Goal: Task Accomplishment & Management: Use online tool/utility

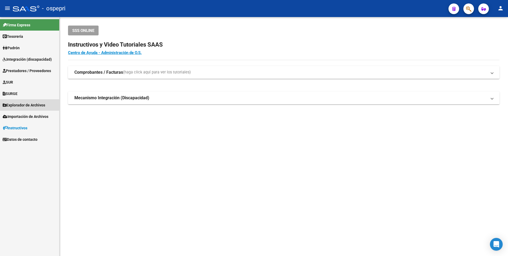
click at [26, 104] on span "Explorador de Archivos" at bounding box center [24, 105] width 43 height 6
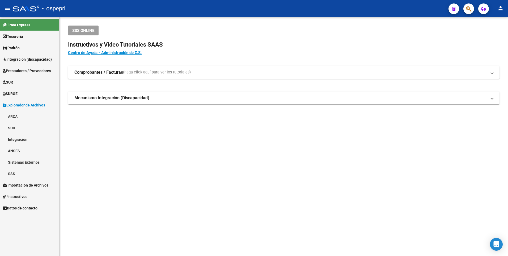
click at [18, 140] on link "Integración" at bounding box center [29, 138] width 59 height 11
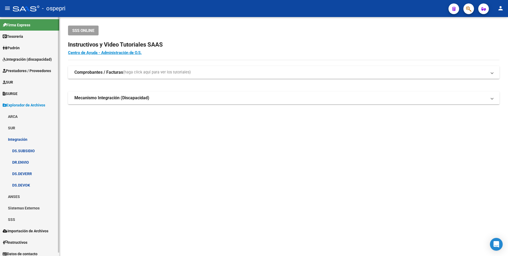
click at [28, 184] on link "DS.DEVOK" at bounding box center [29, 184] width 59 height 11
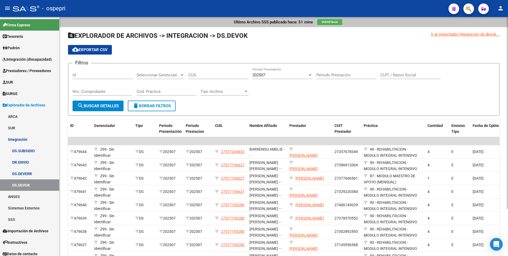
click at [397, 76] on input "CUIT / Razon Social" at bounding box center [411, 75] width 60 height 5
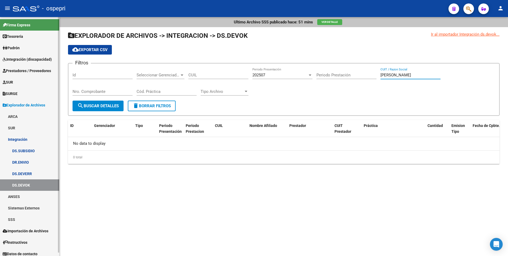
type input "moreno monica"
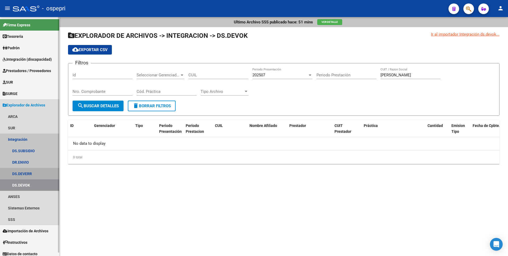
click at [28, 172] on link "DS.DEVERR" at bounding box center [29, 173] width 59 height 11
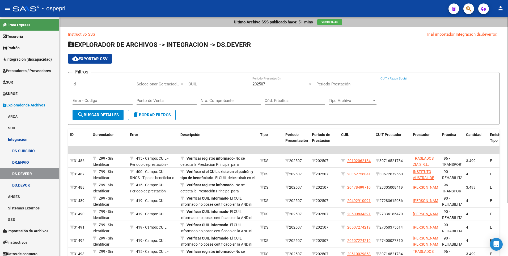
click at [401, 85] on input "CUIT / Razon Social" at bounding box center [411, 84] width 60 height 5
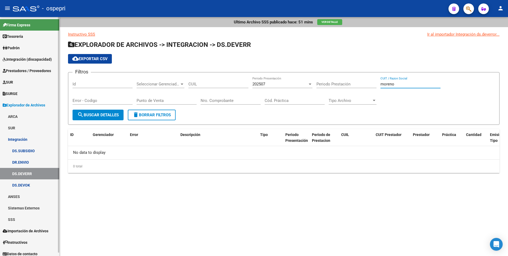
type input "moreno"
click at [27, 160] on link "DR.ENVIO" at bounding box center [29, 161] width 59 height 11
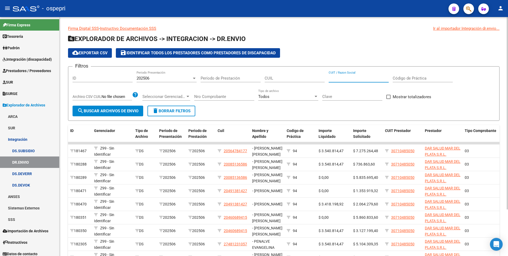
click at [344, 77] on input "CUIT / Razon Social" at bounding box center [359, 78] width 60 height 5
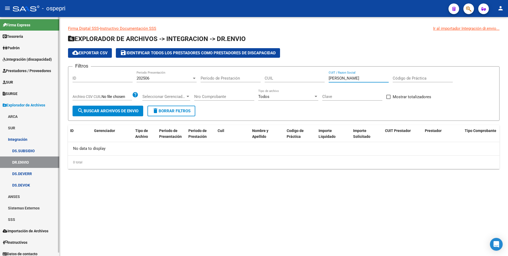
type input "moreno monica"
click at [23, 105] on span "Explorador de Archivos" at bounding box center [24, 105] width 43 height 6
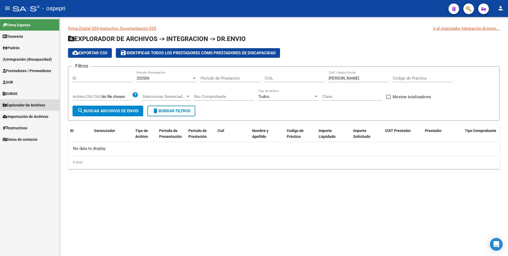
click at [23, 105] on span "Explorador de Archivos" at bounding box center [24, 105] width 43 height 6
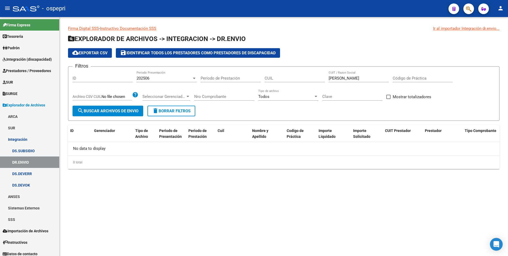
click at [194, 78] on div at bounding box center [194, 78] width 3 height 1
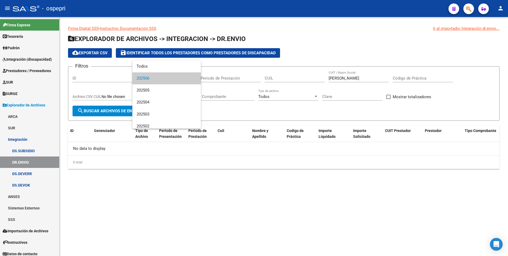
click at [194, 78] on mat-option "202506" at bounding box center [166, 78] width 69 height 12
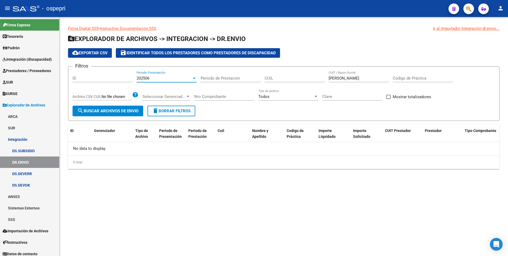
click at [363, 80] on input "moreno monica" at bounding box center [359, 78] width 60 height 5
click at [23, 183] on link "DS.DEVOK" at bounding box center [29, 184] width 59 height 11
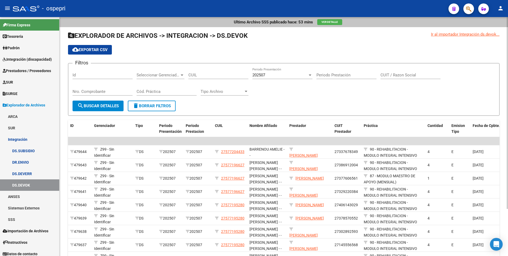
click at [404, 76] on input "CUIT / Razon Social" at bounding box center [411, 75] width 60 height 5
type input "moreno"
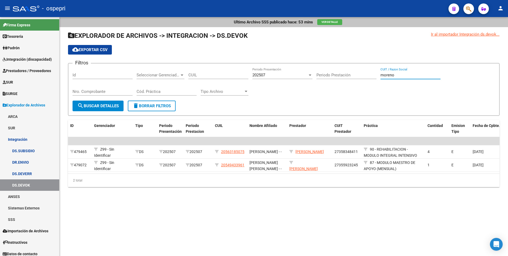
drag, startPoint x: 405, startPoint y: 77, endPoint x: 373, endPoint y: 76, distance: 32.2
click at [373, 76] on div "Filtros Id Seleccionar Gerenciador Seleccionar Gerenciador CUIL 202507 Periodo …" at bounding box center [284, 84] width 423 height 33
click at [96, 92] on input "Nro. Comprobante" at bounding box center [103, 91] width 60 height 5
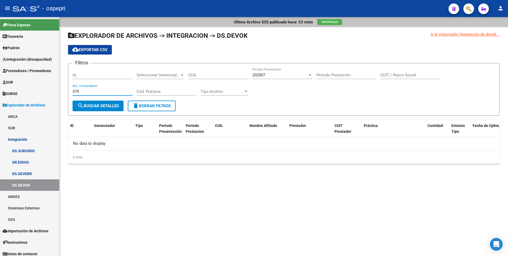
drag, startPoint x: 96, startPoint y: 92, endPoint x: 70, endPoint y: 93, distance: 26.6
click at [70, 93] on form "Filtros Id Seleccionar Gerenciador Seleccionar Gerenciador CUIL 202507 Periodo …" at bounding box center [284, 89] width 432 height 53
click at [82, 91] on input "580" at bounding box center [103, 91] width 60 height 5
click at [98, 91] on input "580" at bounding box center [103, 91] width 60 height 5
type input "580"
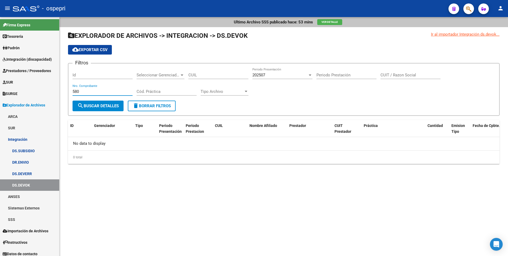
click at [118, 66] on form "Filtros Id Seleccionar Gerenciador Seleccionar Gerenciador CUIL 202507 Periodo …" at bounding box center [284, 89] width 432 height 53
click at [112, 108] on span "search Buscar Detalles" at bounding box center [97, 105] width 41 height 5
click at [34, 104] on span "Explorador de Archivos" at bounding box center [24, 105] width 43 height 6
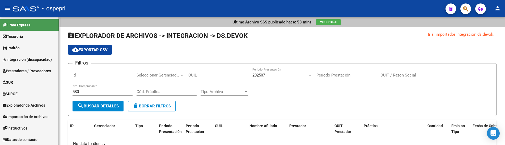
scroll to position [0, 0]
click at [31, 101] on link "Explorador de Archivos" at bounding box center [29, 104] width 59 height 11
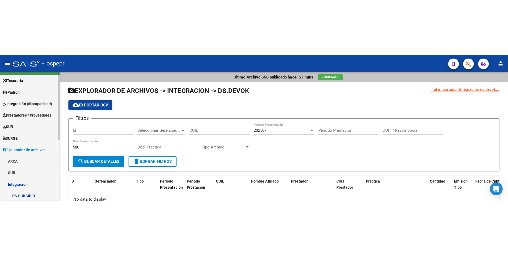
scroll to position [27, 0]
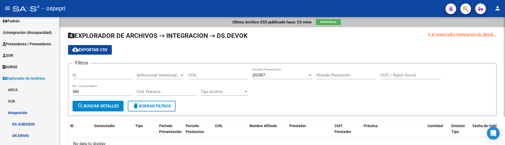
click at [314, 91] on div "Filtros Id Seleccionar Gerenciador Seleccionar Gerenciador CUIL 202507 Periodo …" at bounding box center [283, 84] width 420 height 33
click at [275, 74] on div "202507" at bounding box center [280, 75] width 55 height 5
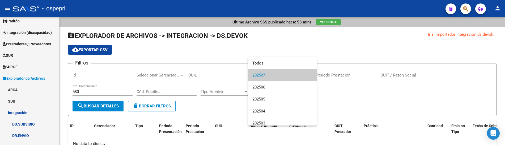
click at [359, 92] on div at bounding box center [252, 72] width 505 height 145
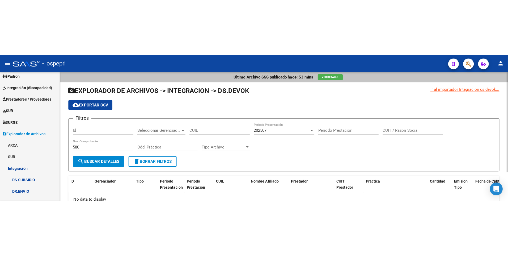
scroll to position [3, 0]
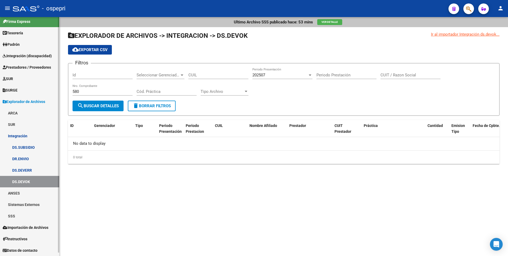
click at [29, 68] on span "Prestadores / Proveedores" at bounding box center [27, 67] width 48 height 6
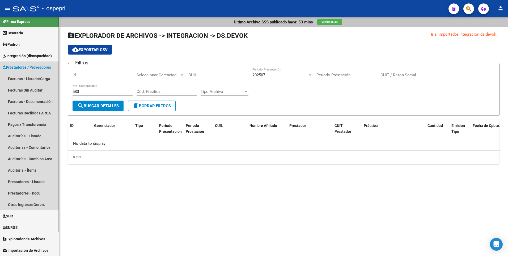
click at [37, 66] on span "Prestadores / Proveedores" at bounding box center [27, 67] width 48 height 6
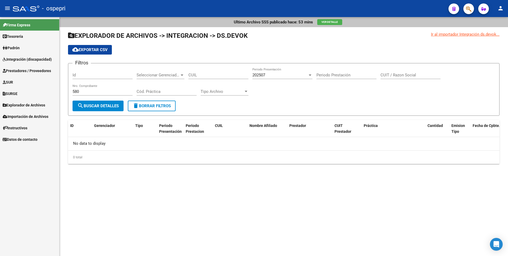
scroll to position [0, 0]
click at [37, 68] on span "Prestadores / Proveedores" at bounding box center [27, 71] width 48 height 6
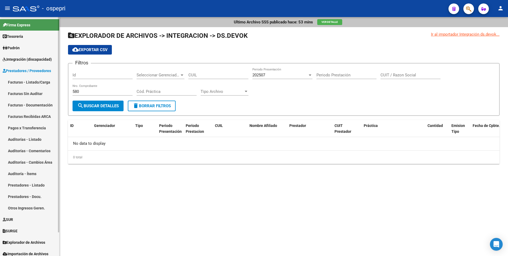
click at [38, 81] on link "Facturas - Listado/Carga" at bounding box center [29, 81] width 59 height 11
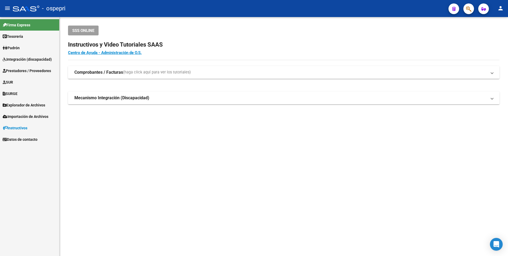
click at [35, 71] on span "Prestadores / Proveedores" at bounding box center [27, 71] width 48 height 6
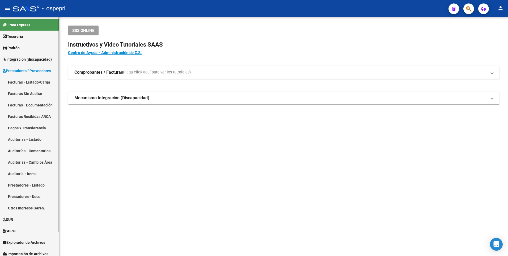
click at [34, 81] on link "Facturas - Listado/Carga" at bounding box center [29, 81] width 59 height 11
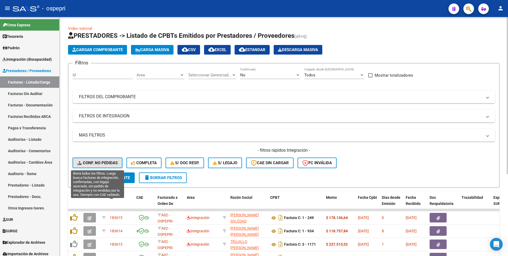
click at [105, 144] on span "Conf. no pedidas" at bounding box center [97, 162] width 40 height 5
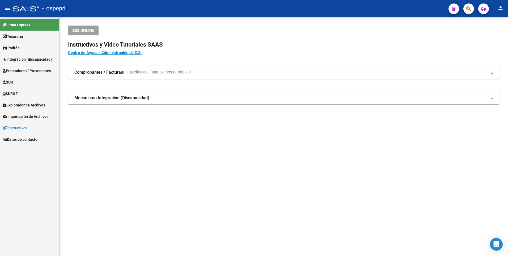
click at [23, 58] on span "Integración (discapacidad)" at bounding box center [27, 59] width 49 height 6
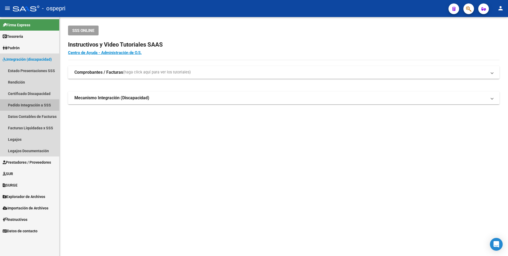
click at [26, 105] on link "Pedido Integración a SSS" at bounding box center [29, 104] width 59 height 11
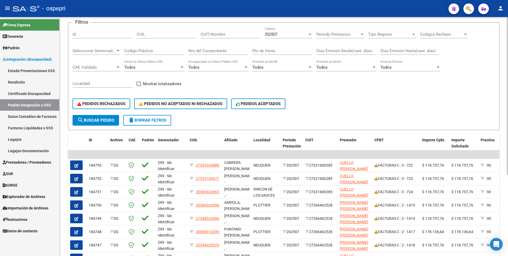
scroll to position [53, 0]
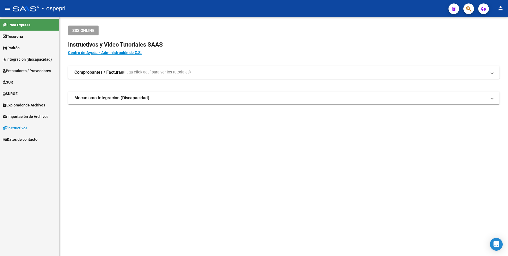
click at [26, 57] on span "Integración (discapacidad)" at bounding box center [27, 59] width 49 height 6
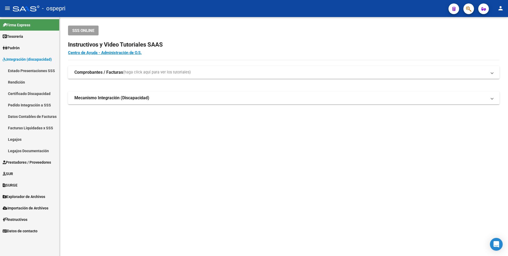
click at [20, 139] on link "Legajos" at bounding box center [29, 138] width 59 height 11
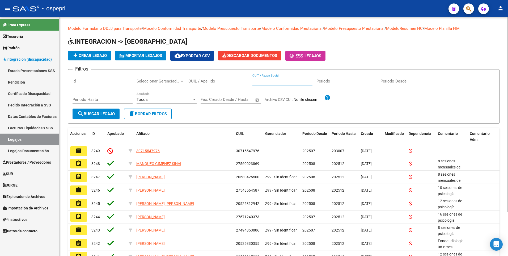
click at [279, 82] on input "CUIT / Razon Social" at bounding box center [283, 81] width 60 height 5
click at [212, 83] on input "CUIL / Apellido" at bounding box center [219, 81] width 60 height 5
click at [198, 80] on input "CUIL / Apellido" at bounding box center [219, 81] width 60 height 5
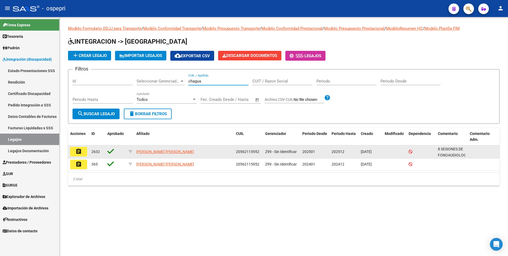
type input "chagua"
click at [83, 149] on button "assignment" at bounding box center [78, 152] width 17 height 10
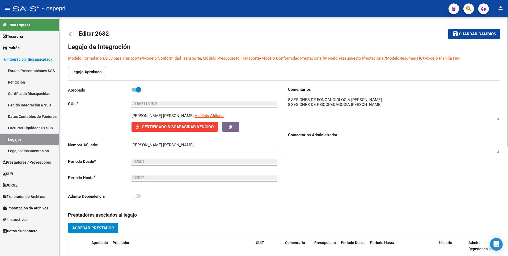
drag, startPoint x: 499, startPoint y: 106, endPoint x: 499, endPoint y: 119, distance: 12.5
click at [499, 119] on textarea at bounding box center [394, 108] width 212 height 23
drag, startPoint x: 154, startPoint y: 103, endPoint x: 138, endPoint y: 103, distance: 16.5
click at [138, 103] on input "20-56211595-2" at bounding box center [205, 103] width 146 height 5
drag, startPoint x: 138, startPoint y: 103, endPoint x: 145, endPoint y: 104, distance: 7.3
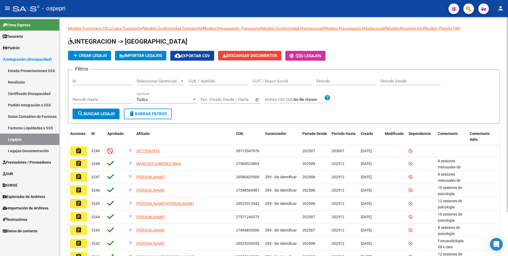
click at [198, 81] on input "CUIL / Apellido" at bounding box center [219, 81] width 60 height 5
paste input "56211595"
type input "56211595"
click at [109, 117] on button "search Buscar Legajo" at bounding box center [96, 113] width 47 height 11
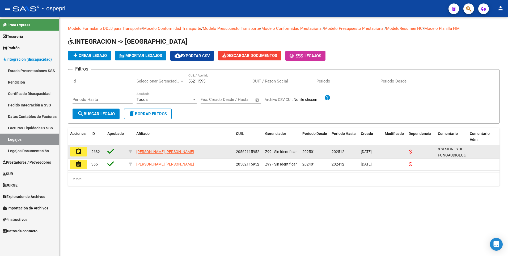
click at [80, 153] on mat-icon "assignment" at bounding box center [79, 151] width 6 height 6
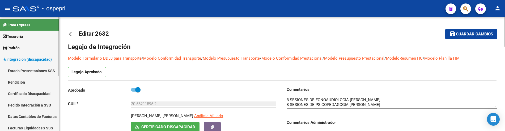
scroll to position [27, 0]
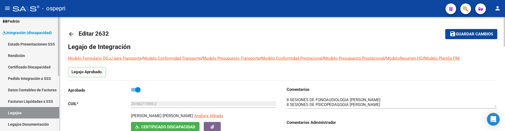
click at [27, 112] on link "Legajos" at bounding box center [29, 112] width 59 height 11
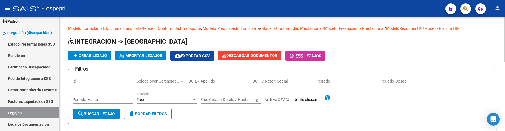
click at [197, 80] on input "CUIL / Apellido" at bounding box center [219, 81] width 60 height 5
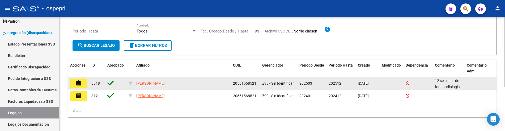
scroll to position [72, 0]
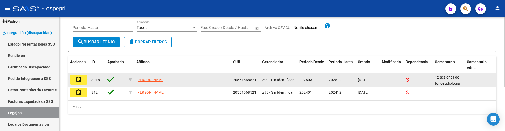
type input "55156852"
click at [83, 79] on button "assignment" at bounding box center [78, 80] width 17 height 10
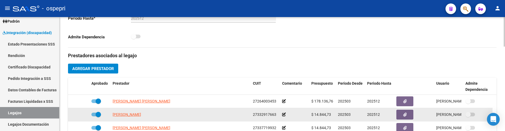
scroll to position [186, 0]
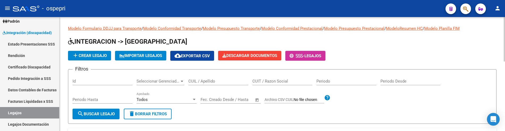
click at [216, 82] on input "CUIL / Apellido" at bounding box center [219, 81] width 60 height 5
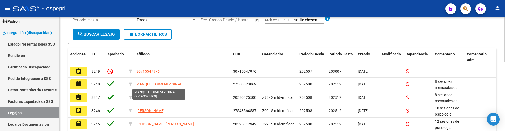
scroll to position [80, 0]
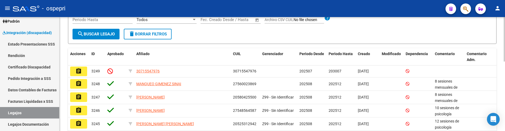
type input "55156852"
click at [105, 37] on button "search Buscar Legajo" at bounding box center [96, 34] width 47 height 11
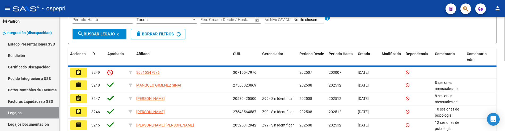
scroll to position [72, 0]
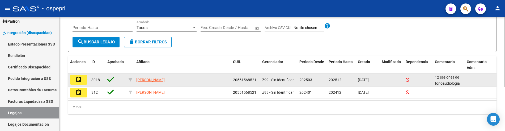
click at [77, 80] on mat-icon "assignment" at bounding box center [79, 79] width 6 height 6
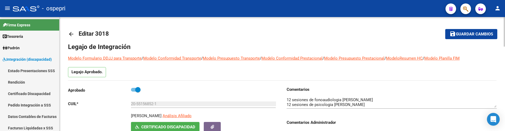
click at [444, 118] on div "Comentarios Administrador" at bounding box center [392, 130] width 210 height 33
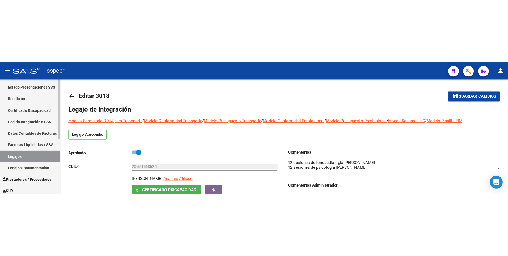
scroll to position [53, 0]
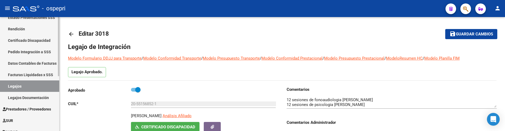
click at [26, 85] on link "Legajos" at bounding box center [29, 85] width 59 height 11
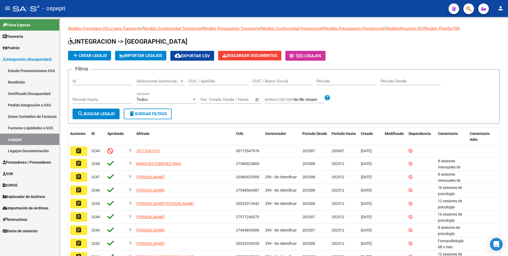
click at [31, 59] on span "Integración (discapacidad)" at bounding box center [27, 59] width 49 height 6
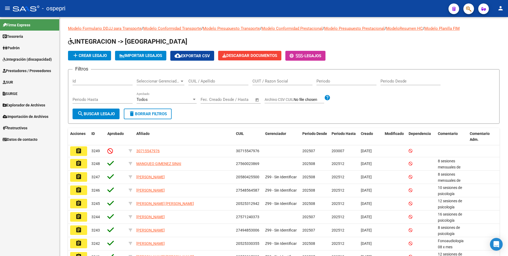
click at [31, 69] on span "Prestadores / Proveedores" at bounding box center [27, 71] width 48 height 6
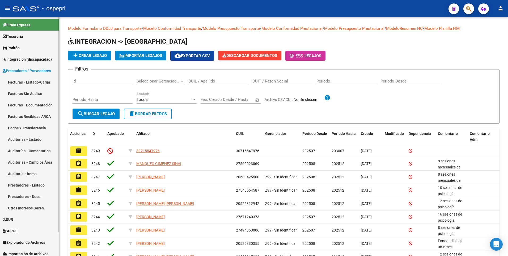
click at [42, 80] on link "Facturas - Listado/Carga" at bounding box center [29, 81] width 59 height 11
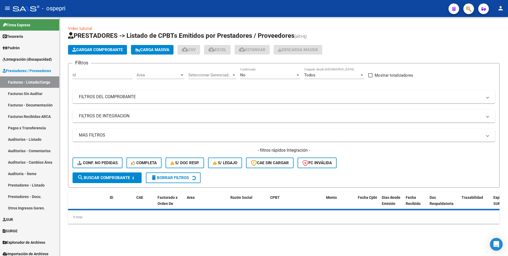
click at [307, 93] on mat-expansion-panel-header "FILTROS DEL COMPROBANTE" at bounding box center [284, 96] width 423 height 13
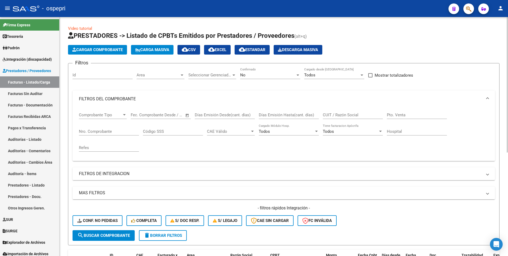
click at [351, 116] on input "CUIT / Razón Social" at bounding box center [353, 114] width 60 height 5
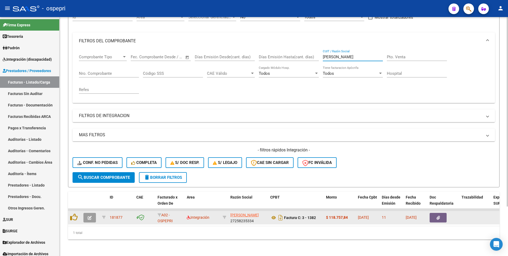
scroll to position [62, 0]
type input "victoria maria jimena"
click at [90, 215] on icon "button" at bounding box center [90, 217] width 4 height 4
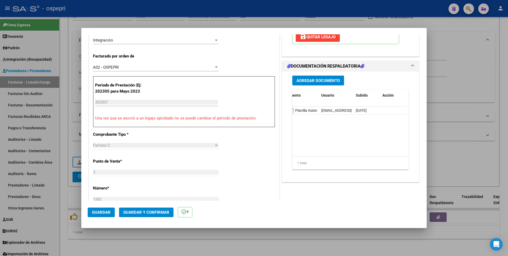
scroll to position [0, 0]
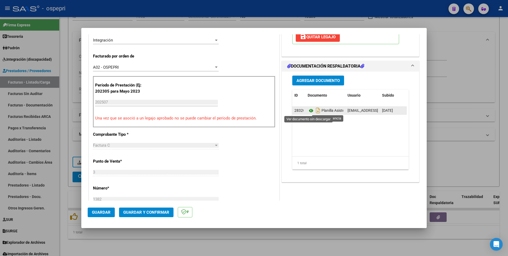
click at [309, 111] on icon at bounding box center [311, 110] width 7 height 6
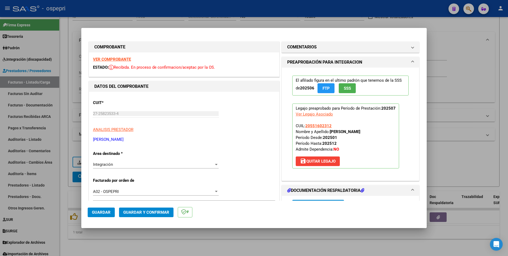
click at [124, 58] on strong "VER COMPROBANTE" at bounding box center [112, 59] width 38 height 5
click at [461, 160] on div at bounding box center [254, 128] width 508 height 256
type input "$ 0,00"
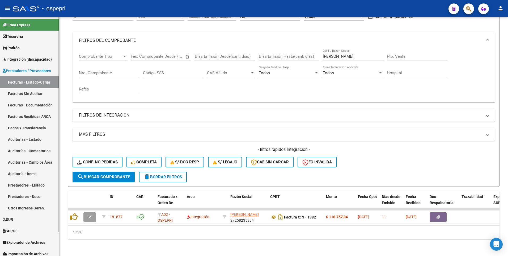
click at [21, 56] on link "Integración (discapacidad)" at bounding box center [29, 58] width 59 height 11
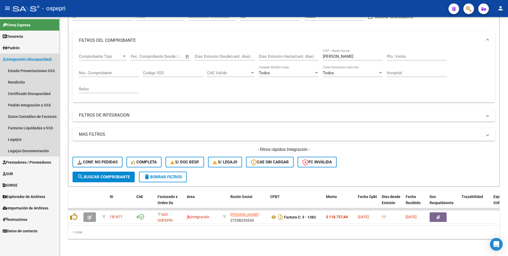
click at [21, 58] on span "Integración (discapacidad)" at bounding box center [27, 59] width 49 height 6
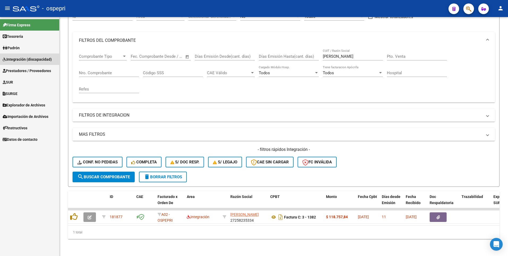
click at [23, 60] on span "Integración (discapacidad)" at bounding box center [27, 59] width 49 height 6
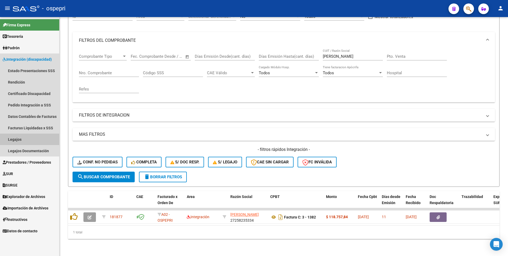
click at [19, 139] on link "Legajos" at bounding box center [29, 138] width 59 height 11
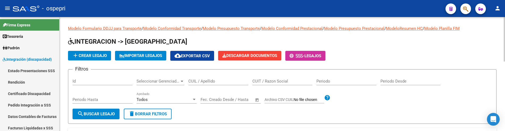
click at [198, 81] on input "CUIL / Apellido" at bounding box center [219, 81] width 60 height 5
type input "43703447"
drag, startPoint x: 396, startPoint y: 51, endPoint x: 394, endPoint y: 47, distance: 5.0
click at [396, 51] on div "add Crear Legajo IMPORTAR LEGAJOS cloud_download Exportar CSV Descargar Documen…" at bounding box center [282, 56] width 429 height 10
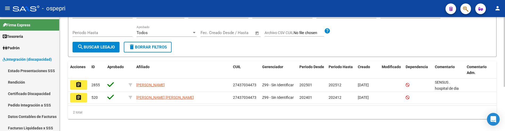
scroll to position [72, 0]
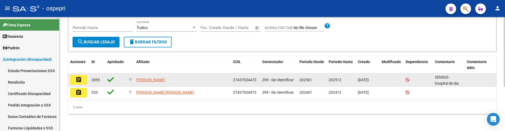
click at [81, 81] on mat-icon "assignment" at bounding box center [79, 79] width 6 height 6
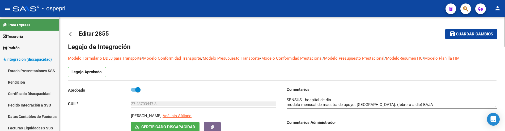
scroll to position [14, 0]
click at [428, 129] on div at bounding box center [392, 133] width 210 height 16
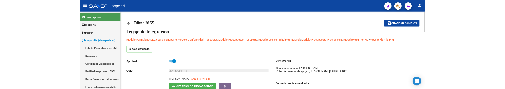
scroll to position [4, 0]
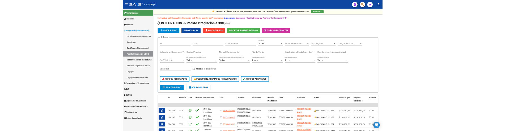
scroll to position [53, 0]
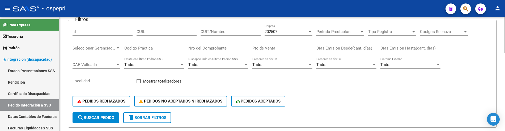
click at [381, 106] on div "PEDIDOS RECHAZADOS PEDIDOS NO ACEPTADOS NI RECHAZADOS PEDIDOS ACEPTADOS" at bounding box center [283, 101] width 420 height 22
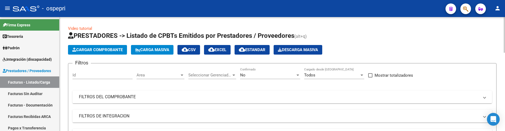
click at [380, 47] on div "Cargar Comprobante Carga Masiva cloud_download CSV cloud_download EXCEL cloud_d…" at bounding box center [282, 50] width 429 height 10
click at [432, 47] on div "Cargar Comprobante Carga Masiva cloud_download CSV cloud_download EXCEL cloud_d…" at bounding box center [282, 50] width 429 height 10
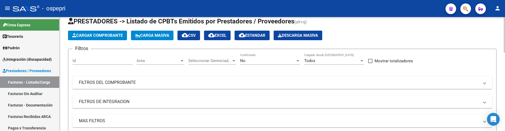
scroll to position [27, 0]
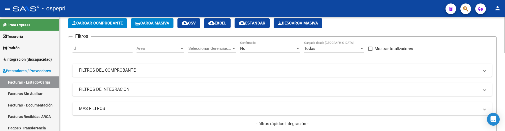
click at [404, 71] on mat-panel-title "FILTROS DEL COMPROBANTE" at bounding box center [279, 70] width 401 height 6
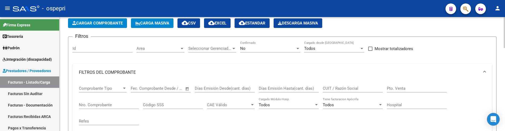
click at [349, 90] on input "CUIT / Razón Social" at bounding box center [353, 88] width 60 height 5
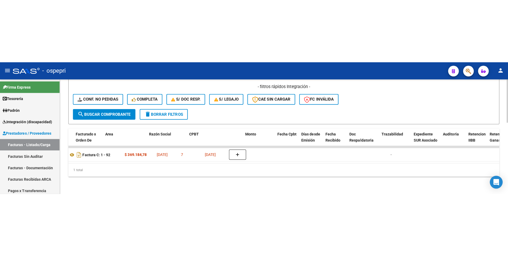
scroll to position [0, 0]
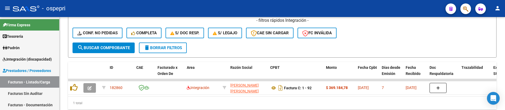
type input "[PERSON_NAME]"
click at [375, 37] on div "- filtros rápidos Integración - Conf. no pedidas Completa S/ Doc Resp. S/ legaj…" at bounding box center [283, 30] width 420 height 25
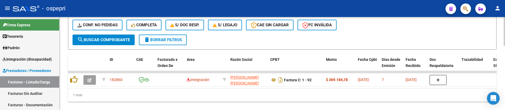
scroll to position [208, 0]
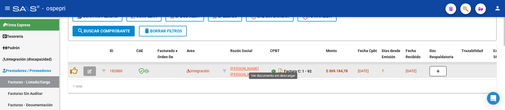
click at [274, 68] on icon at bounding box center [273, 71] width 7 height 6
click at [94, 69] on button "button" at bounding box center [89, 71] width 12 height 10
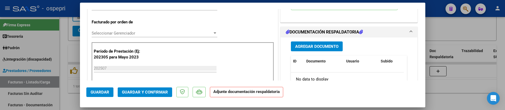
scroll to position [160, 0]
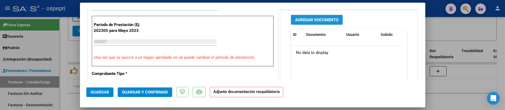
click at [302, 15] on button "Agregar Documento" at bounding box center [317, 20] width 52 height 10
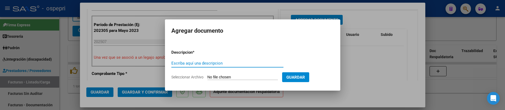
click at [178, 63] on input "Escriba aquí una descripcion" at bounding box center [227, 63] width 112 height 5
type input "202507"
click at [216, 77] on input "Seleccionar Archivo" at bounding box center [243, 77] width 70 height 5
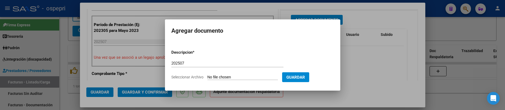
type input "C:\fakepath\Asistencia [PERSON_NAME].pdf"
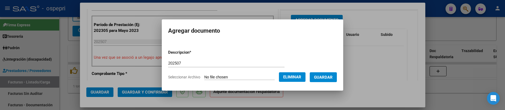
click at [329, 77] on span "Guardar" at bounding box center [323, 77] width 19 height 5
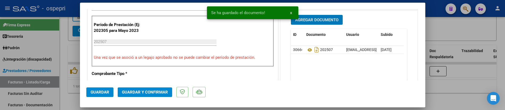
click at [156, 93] on span "Guardar y Confirmar" at bounding box center [145, 92] width 46 height 5
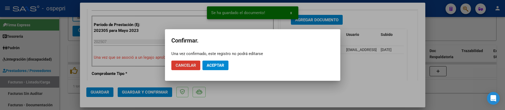
click at [219, 64] on span "Aceptar" at bounding box center [216, 65] width 18 height 5
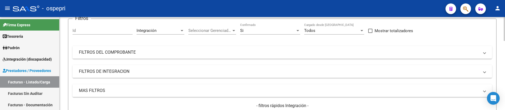
scroll to position [53, 0]
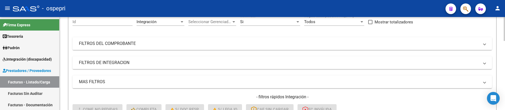
click at [356, 42] on mat-panel-title "FILTROS DEL COMPROBANTE" at bounding box center [279, 44] width 401 height 6
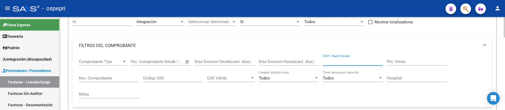
click at [357, 62] on input "CUIT / Razón Social" at bounding box center [353, 61] width 60 height 5
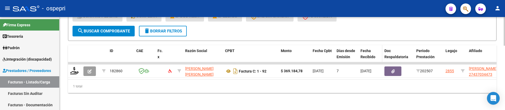
scroll to position [208, 0]
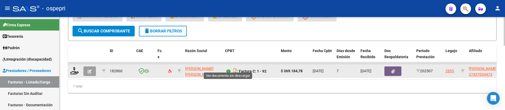
type input "golovche"
click at [228, 68] on icon at bounding box center [228, 71] width 7 height 6
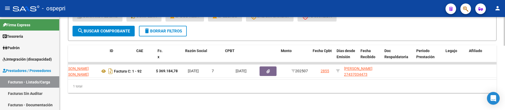
scroll to position [0, 0]
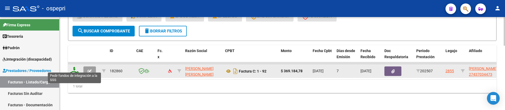
click at [72, 67] on icon at bounding box center [74, 70] width 9 height 7
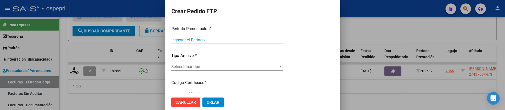
type input "202507"
type input "$ 369.184,78"
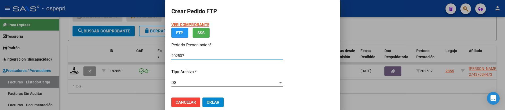
type input "ARG01000437034472017051920270519NQN249"
type input "2027-05-19"
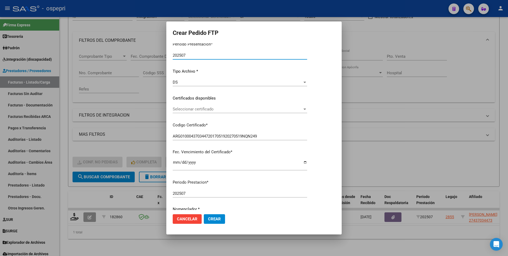
scroll to position [27, 0]
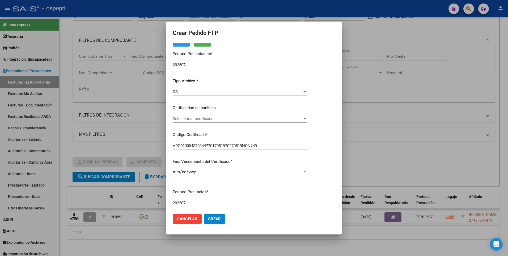
click at [306, 110] on div at bounding box center [305, 118] width 3 height 1
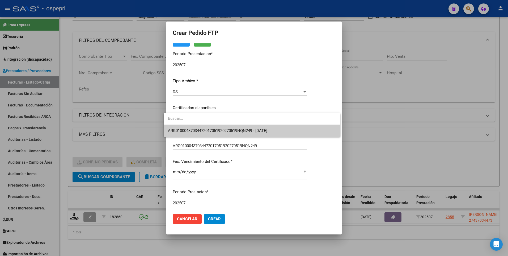
click at [295, 110] on span "ARG01000437034472017051920270519NQN249 - 2027-05-19" at bounding box center [252, 131] width 168 height 12
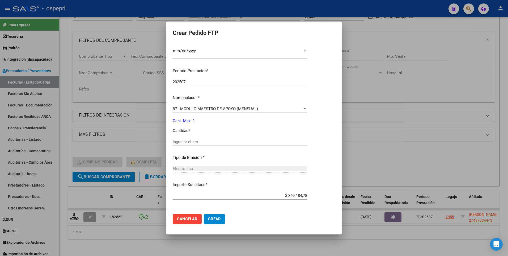
scroll to position [160, 0]
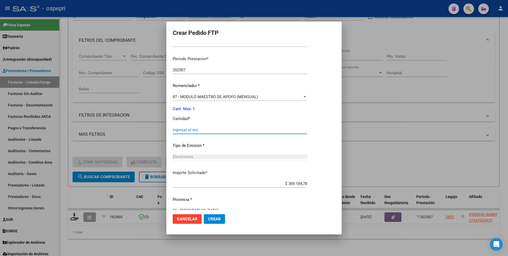
click at [195, 110] on input "Ingresar el nro" at bounding box center [240, 129] width 135 height 5
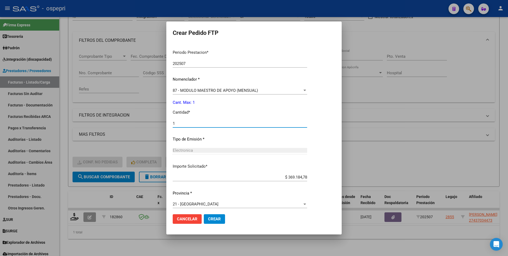
scroll to position [169, 0]
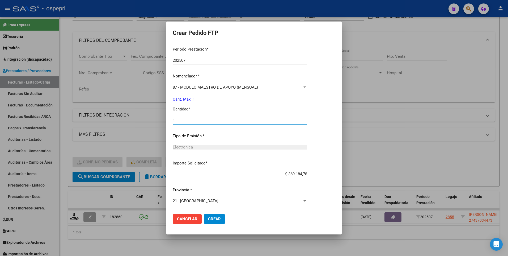
type input "1"
click at [208, 110] on span "Crear" at bounding box center [214, 218] width 13 height 5
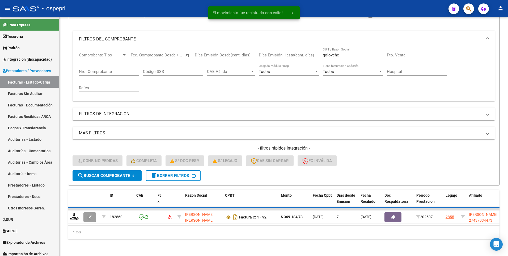
scroll to position [55, 0]
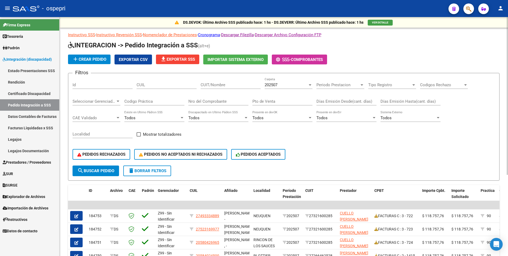
scroll to position [53, 0]
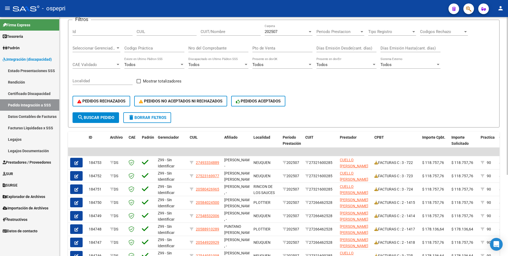
click at [232, 30] on input "CUIT/Nombre" at bounding box center [231, 31] width 60 height 5
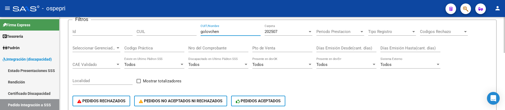
drag, startPoint x: 226, startPoint y: 32, endPoint x: 191, endPoint y: 31, distance: 34.9
click at [191, 31] on div "Filtros Id CUIL golovchen CUIT/Nombre 202507 Carpeta Periodo Prestacion Periodo…" at bounding box center [283, 68] width 420 height 88
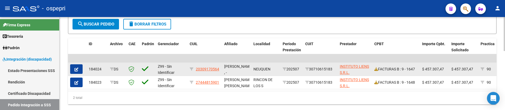
scroll to position [162, 0]
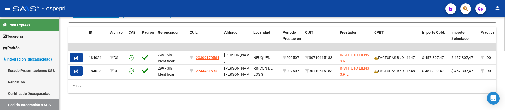
click at [336, 91] on div "2 total" at bounding box center [282, 86] width 429 height 13
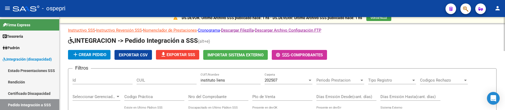
scroll to position [2, 0]
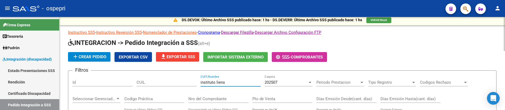
drag, startPoint x: 237, startPoint y: 83, endPoint x: 191, endPoint y: 82, distance: 45.2
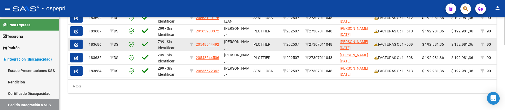
scroll to position [215, 0]
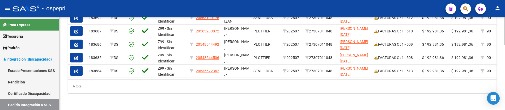
click at [392, 82] on div "6 total" at bounding box center [282, 86] width 429 height 13
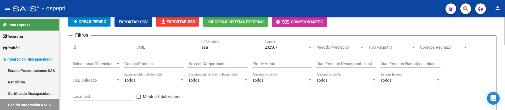
scroll to position [29, 0]
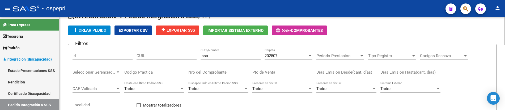
drag, startPoint x: 219, startPoint y: 59, endPoint x: 210, endPoint y: 58, distance: 9.6
click at [210, 58] on div "issa CUIT/Nombre" at bounding box center [231, 53] width 60 height 11
drag, startPoint x: 220, startPoint y: 55, endPoint x: 197, endPoint y: 55, distance: 22.9
click at [197, 55] on div "Filtros Id CUIL issa CUIT/Nombre 202507 Carpeta Periodo Prestacion Periodo Pres…" at bounding box center [283, 92] width 420 height 88
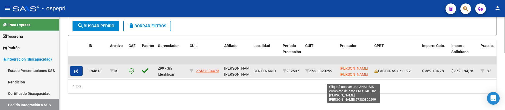
scroll to position [149, 0]
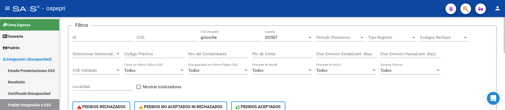
scroll to position [42, 0]
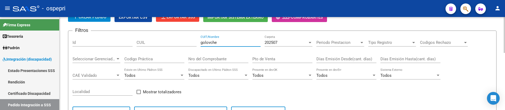
drag, startPoint x: 224, startPoint y: 44, endPoint x: 197, endPoint y: 44, distance: 26.6
click at [197, 44] on div "Filtros Id CUIL golovche CUIT/Nombre 202507 Carpeta Periodo Prestacion Periodo …" at bounding box center [283, 79] width 420 height 88
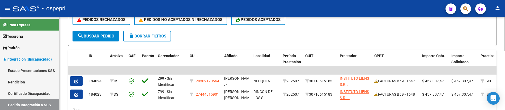
scroll to position [149, 0]
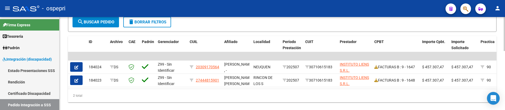
click at [314, 102] on div "2 total" at bounding box center [282, 95] width 429 height 13
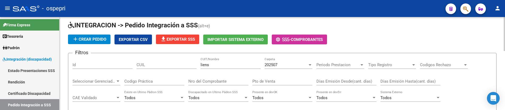
scroll to position [16, 0]
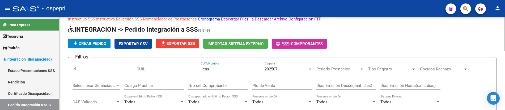
drag, startPoint x: 215, startPoint y: 70, endPoint x: 182, endPoint y: 70, distance: 33.2
click at [182, 70] on div "Filtros Id CUIL liens CUIT/Nombre 202507 Carpeta Periodo Prestacion Periodo Pre…" at bounding box center [283, 106] width 420 height 88
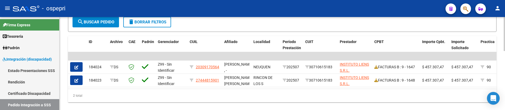
click at [97, 24] on span "search Buscar Pedido" at bounding box center [95, 22] width 37 height 5
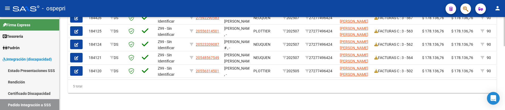
scroll to position [175, 0]
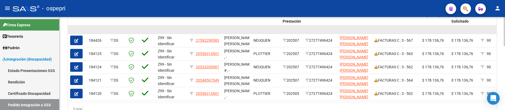
click at [349, 31] on datatable-body-cell at bounding box center [355, 30] width 35 height 8
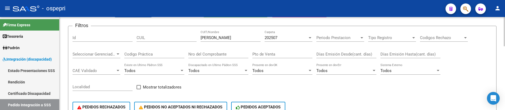
scroll to position [42, 0]
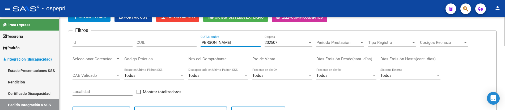
drag, startPoint x: 226, startPoint y: 43, endPoint x: 192, endPoint y: 42, distance: 34.0
click at [192, 42] on div "Filtros Id CUIL suarez carla CUIT/Nombre 202507 Carpeta Periodo Prestacion Peri…" at bounding box center [283, 79] width 420 height 88
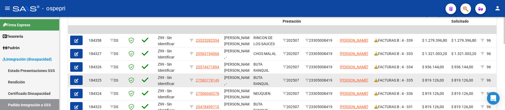
scroll to position [202, 0]
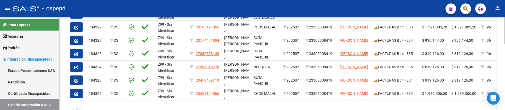
click at [505, 86] on html "menu - ospepri person Firma Express Tesorería Extractos Procesados (csv) Extrac…" at bounding box center [252, 55] width 505 height 110
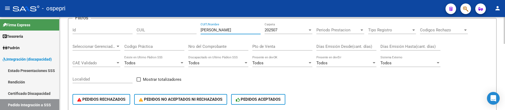
scroll to position [0, 0]
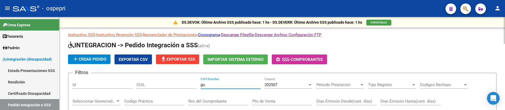
type input "g"
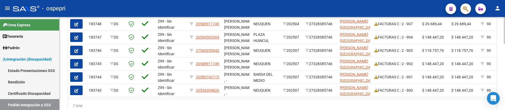
scroll to position [213, 0]
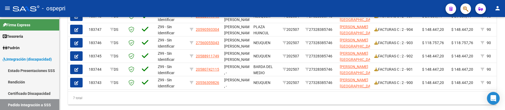
type input "reus florencia"
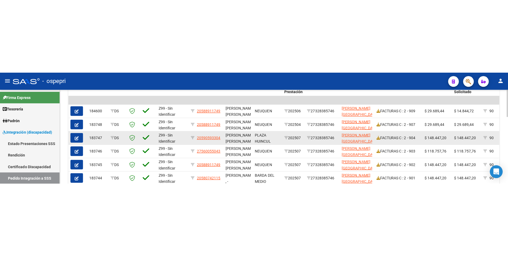
scroll to position [186, 0]
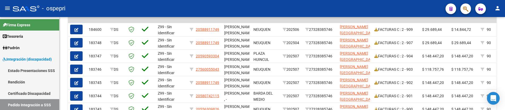
click at [403, 12] on div "- ospepri" at bounding box center [227, 9] width 429 height 12
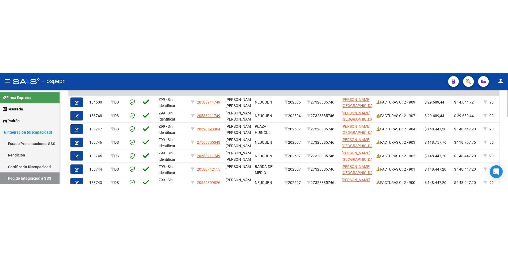
scroll to position [83, 0]
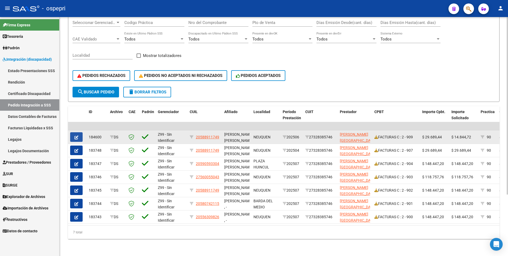
click at [76, 135] on icon "button" at bounding box center [76, 137] width 4 height 4
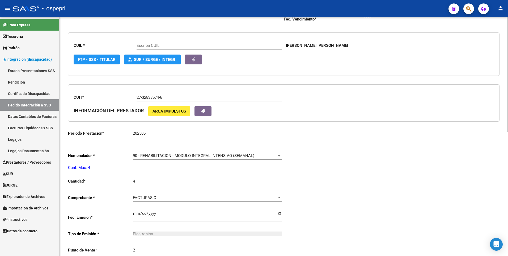
type input "20588911749"
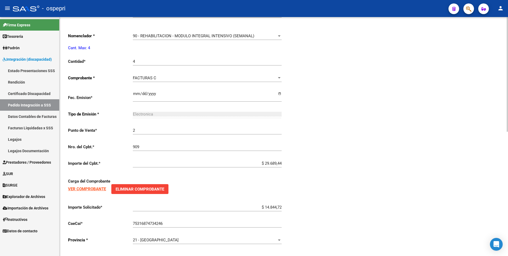
scroll to position [258, 0]
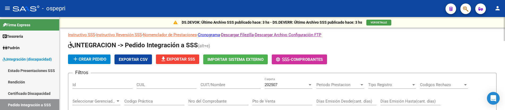
click at [215, 86] on input "CUIT/Nombre" at bounding box center [231, 84] width 60 height 5
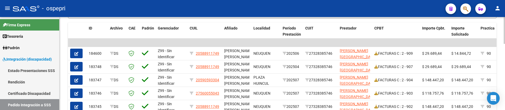
scroll to position [160, 0]
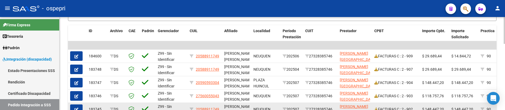
type input "reus"
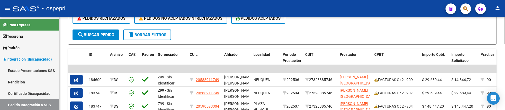
scroll to position [122, 0]
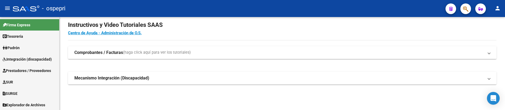
scroll to position [20, 0]
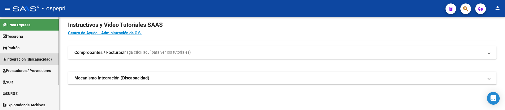
click at [27, 60] on span "Integración (discapacidad)" at bounding box center [27, 59] width 49 height 6
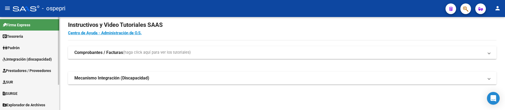
click at [18, 60] on span "Integración (discapacidad)" at bounding box center [27, 59] width 49 height 6
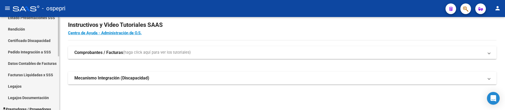
scroll to position [53, 0]
click at [25, 51] on link "Pedido Integración a SSS" at bounding box center [29, 51] width 59 height 11
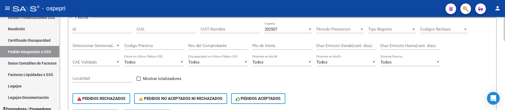
scroll to position [42, 0]
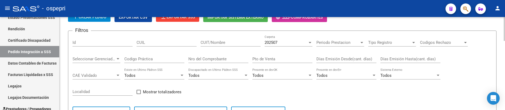
click at [223, 42] on input "CUIT/Nombre" at bounding box center [231, 42] width 60 height 5
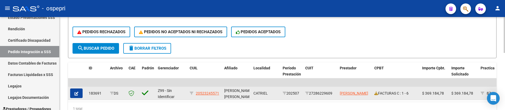
scroll to position [149, 0]
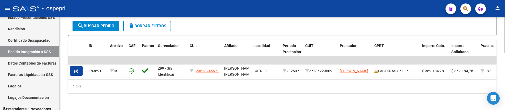
click at [300, 89] on div "1 total" at bounding box center [282, 86] width 429 height 13
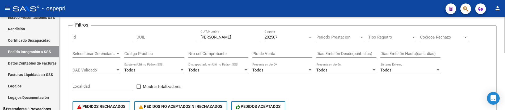
scroll to position [42, 0]
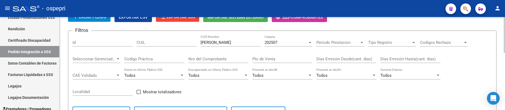
click at [216, 37] on div "alaniz CUIT/Nombre" at bounding box center [231, 40] width 60 height 11
drag, startPoint x: 217, startPoint y: 43, endPoint x: 198, endPoint y: 43, distance: 19.7
click at [198, 43] on div "Filtros Id CUIL alaniz CUIT/Nombre 202507 Carpeta Periodo Prestacion Periodo Pr…" at bounding box center [283, 79] width 420 height 88
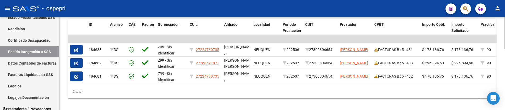
scroll to position [175, 0]
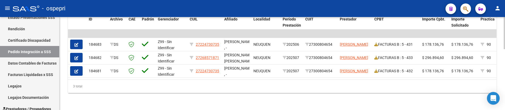
click at [309, 89] on div "3 total" at bounding box center [282, 86] width 429 height 13
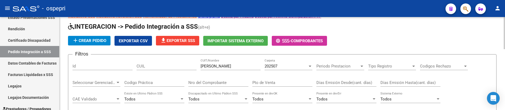
scroll to position [16, 0]
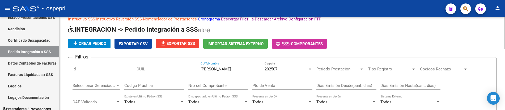
drag, startPoint x: 229, startPoint y: 71, endPoint x: 189, endPoint y: 68, distance: 40.2
click at [189, 68] on div "Filtros Id CUIL luengo CUIT/Nombre 202507 Carpeta Periodo Prestacion Periodo Pr…" at bounding box center [283, 106] width 420 height 88
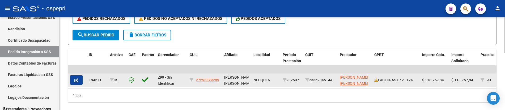
scroll to position [149, 0]
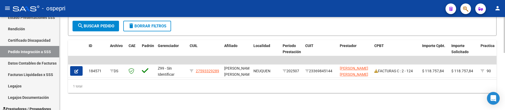
click at [340, 87] on div "1 total" at bounding box center [282, 86] width 429 height 13
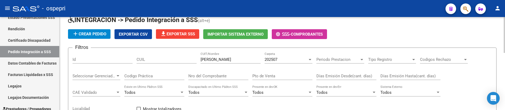
scroll to position [0, 0]
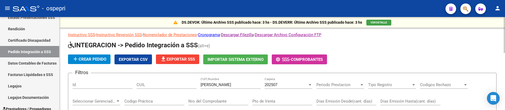
click at [309, 84] on div at bounding box center [310, 85] width 5 height 4
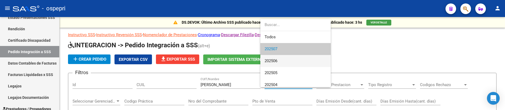
click at [290, 62] on span "202506" at bounding box center [296, 61] width 62 height 12
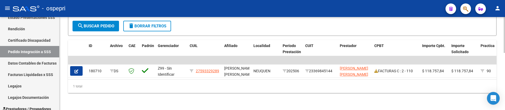
scroll to position [149, 0]
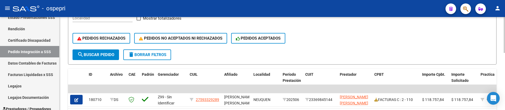
scroll to position [0, 0]
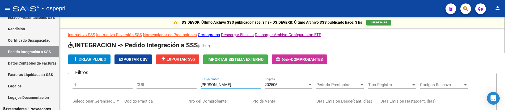
drag, startPoint x: 223, startPoint y: 86, endPoint x: 186, endPoint y: 83, distance: 36.8
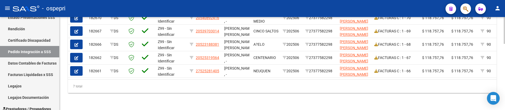
scroll to position [228, 0]
click at [252, 93] on div "7 total" at bounding box center [282, 86] width 429 height 13
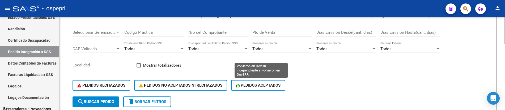
scroll to position [42, 0]
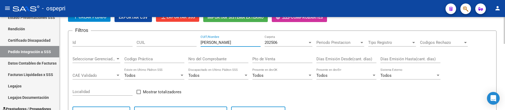
drag, startPoint x: 222, startPoint y: 41, endPoint x: 201, endPoint y: 41, distance: 21.5
click at [201, 42] on input "erburu" at bounding box center [231, 42] width 60 height 5
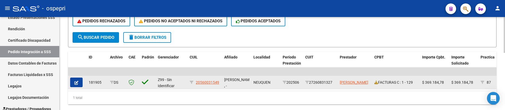
scroll to position [149, 0]
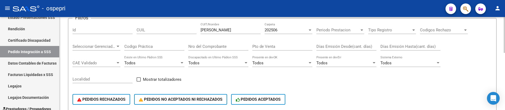
scroll to position [42, 0]
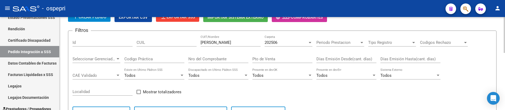
click at [309, 42] on div at bounding box center [310, 42] width 3 height 1
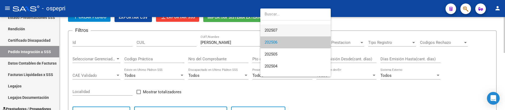
click at [286, 31] on span "202507" at bounding box center [296, 30] width 62 height 12
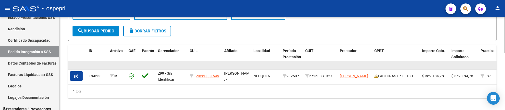
scroll to position [149, 0]
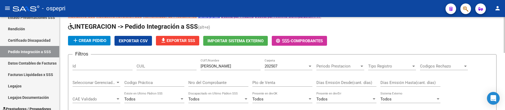
scroll to position [16, 0]
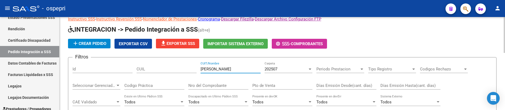
drag, startPoint x: 230, startPoint y: 70, endPoint x: 195, endPoint y: 69, distance: 35.4
click at [195, 69] on div "Filtros Id CUIL maldonado CUIT/Nombre 202507 Carpeta Periodo Prestacion Periodo…" at bounding box center [283, 106] width 420 height 88
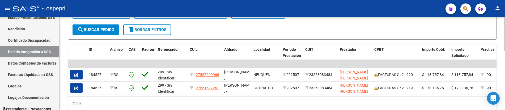
scroll to position [149, 0]
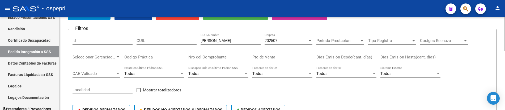
scroll to position [42, 0]
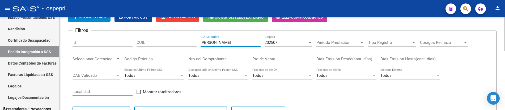
drag, startPoint x: 228, startPoint y: 43, endPoint x: 195, endPoint y: 42, distance: 33.8
click at [195, 42] on div "Filtros Id CUIL esteves CUIT/Nombre 202507 Carpeta Periodo Prestacion Periodo P…" at bounding box center [283, 79] width 420 height 88
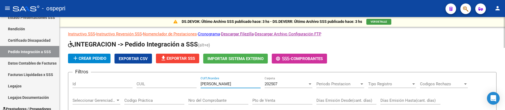
scroll to position [0, 0]
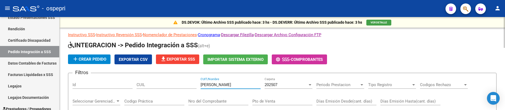
drag, startPoint x: 233, startPoint y: 85, endPoint x: 199, endPoint y: 85, distance: 34.0
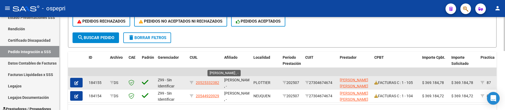
scroll to position [160, 0]
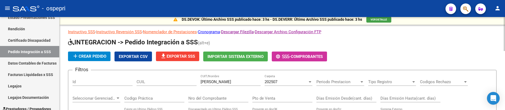
scroll to position [0, 0]
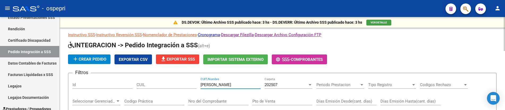
drag, startPoint x: 223, startPoint y: 87, endPoint x: 196, endPoint y: 87, distance: 26.6
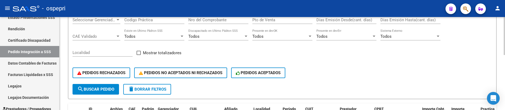
scroll to position [55, 0]
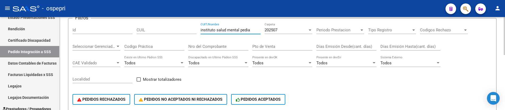
drag, startPoint x: 254, startPoint y: 31, endPoint x: 200, endPoint y: 27, distance: 54.4
click at [200, 27] on div "Filtros Id CUIL instituto salud mental pedia CUIT/Nombre 202507 Carpeta Periodo…" at bounding box center [283, 67] width 420 height 88
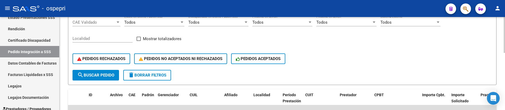
scroll to position [122, 0]
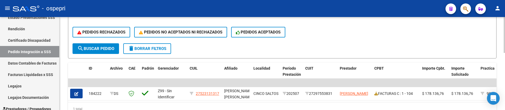
click at [95, 47] on span "search Buscar Pedido" at bounding box center [95, 48] width 37 height 5
click at [382, 42] on div "PEDIDOS RECHAZADOS PEDIDOS NO ACEPTADOS NI RECHAZADOS PEDIDOS ACEPTADOS" at bounding box center [283, 32] width 420 height 22
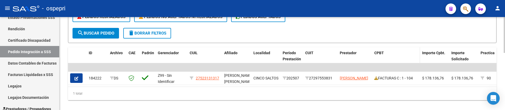
scroll to position [149, 0]
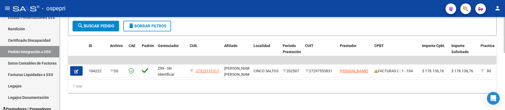
click at [316, 89] on div "1 total" at bounding box center [282, 86] width 429 height 13
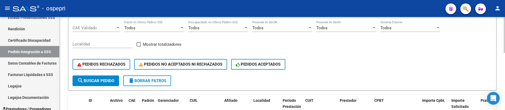
scroll to position [122, 0]
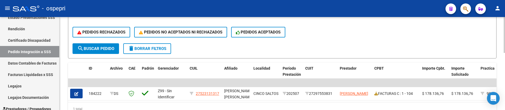
click at [101, 50] on span "search Buscar Pedido" at bounding box center [95, 48] width 37 height 5
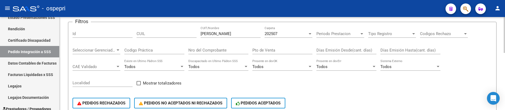
scroll to position [0, 0]
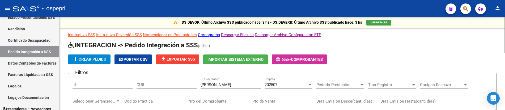
click at [311, 85] on div at bounding box center [310, 84] width 3 height 1
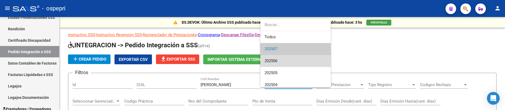
click at [283, 57] on span "202506" at bounding box center [296, 61] width 62 height 12
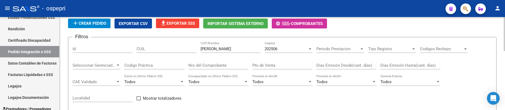
scroll to position [27, 0]
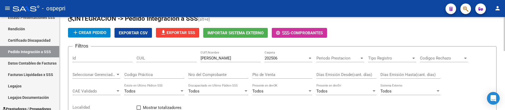
click at [311, 59] on div at bounding box center [310, 58] width 5 height 4
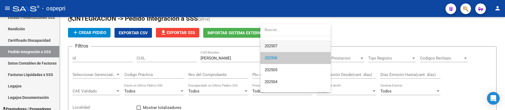
click at [288, 45] on span "202507" at bounding box center [296, 46] width 62 height 12
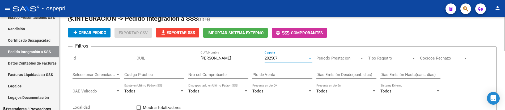
scroll to position [12, 0]
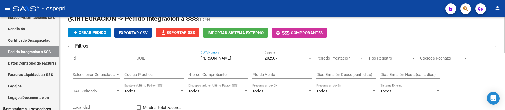
drag, startPoint x: 219, startPoint y: 59, endPoint x: 190, endPoint y: 60, distance: 29.0
click at [190, 60] on div "Filtros Id CUIL kraemer CUIT/Nombre 202507 Carpeta Periodo Prestacion Periodo P…" at bounding box center [283, 95] width 420 height 88
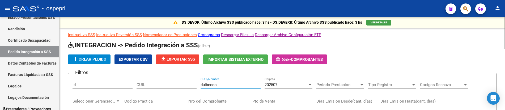
drag, startPoint x: 228, startPoint y: 85, endPoint x: 193, endPoint y: 84, distance: 35.4
click at [409, 45] on h1 "INTEGRACION -> Pedido Integración a SSS (alt+e)" at bounding box center [282, 45] width 429 height 9
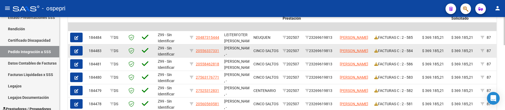
scroll to position [186, 0]
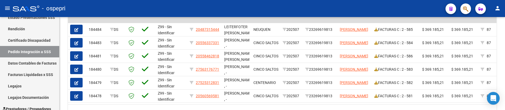
click at [345, 11] on div "- ospepri" at bounding box center [227, 9] width 429 height 12
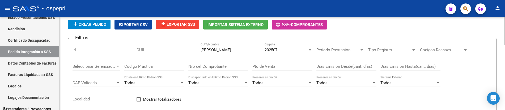
scroll to position [27, 0]
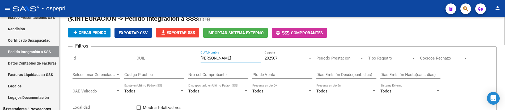
drag, startPoint x: 225, startPoint y: 60, endPoint x: 195, endPoint y: 59, distance: 30.3
click at [195, 59] on div "Filtros Id CUIL jofre lorena CUIT/Nombre 202507 Carpeta Periodo Prestacion Peri…" at bounding box center [283, 95] width 420 height 88
click at [233, 61] on div "jofre lorena CUIT/Nombre" at bounding box center [231, 56] width 60 height 11
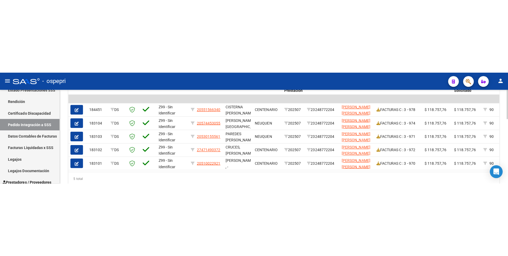
scroll to position [186, 0]
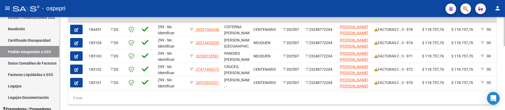
click at [244, 103] on div "5 total" at bounding box center [282, 97] width 429 height 13
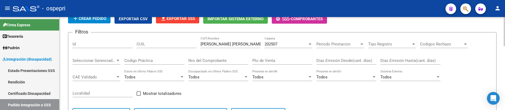
scroll to position [16, 0]
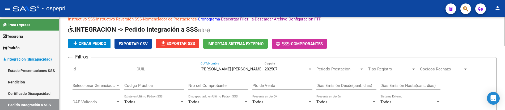
drag, startPoint x: 237, startPoint y: 68, endPoint x: 189, endPoint y: 69, distance: 47.9
click at [189, 69] on div "Filtros Id CUIL abad maria laura CUIT/Nombre 202507 Carpeta Periodo Prestacion …" at bounding box center [283, 106] width 420 height 88
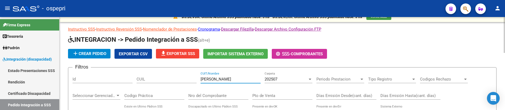
scroll to position [0, 0]
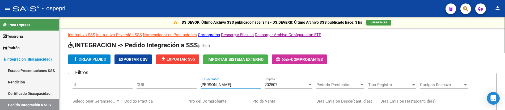
drag, startPoint x: 225, startPoint y: 86, endPoint x: 192, endPoint y: 87, distance: 32.4
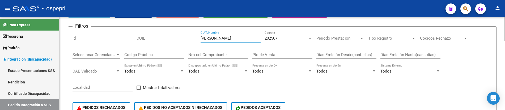
scroll to position [29, 0]
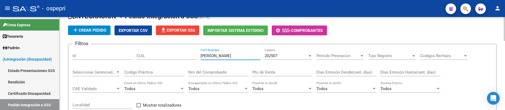
drag, startPoint x: 235, startPoint y: 57, endPoint x: 194, endPoint y: 53, distance: 40.3
click at [194, 53] on div "Filtros Id CUIL herrera loberse CUIT/Nombre 202507 Carpeta Periodo Prestacion P…" at bounding box center [283, 92] width 420 height 88
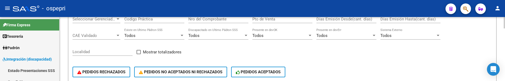
scroll to position [56, 0]
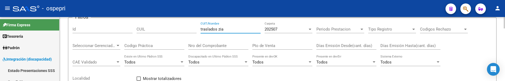
drag, startPoint x: 231, startPoint y: 30, endPoint x: 197, endPoint y: 30, distance: 33.8
click at [197, 30] on div "Filtros Id CUIL traslados zia CUIT/Nombre 202507 Carpeta Periodo Prestacion Per…" at bounding box center [283, 66] width 420 height 88
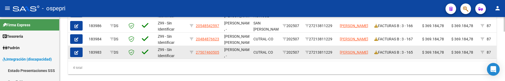
scroll to position [191, 0]
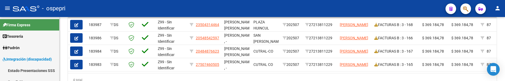
type input "navarrete viviana"
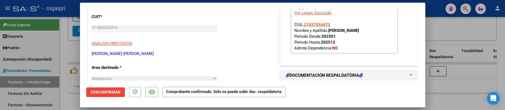
scroll to position [53, 0]
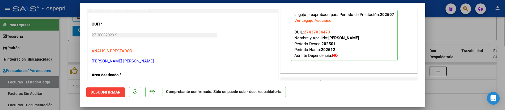
click at [451, 93] on div at bounding box center [252, 55] width 505 height 110
type input "$ 0,00"
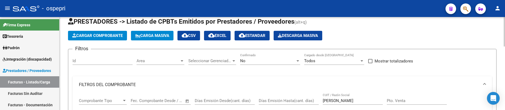
scroll to position [41, 0]
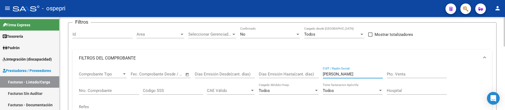
drag, startPoint x: 353, startPoint y: 74, endPoint x: 318, endPoint y: 74, distance: 35.1
click at [318, 74] on div "Comprobante Tipo Comprobante Tipo Start date – End date Fec. Comprobante Desde …" at bounding box center [282, 91] width 407 height 49
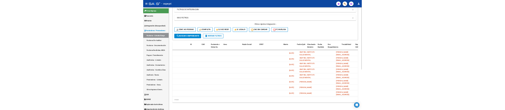
scroll to position [0, 0]
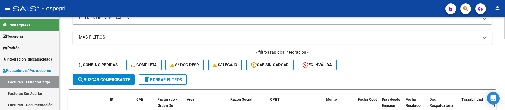
click at [379, 70] on div "- filtros rápidos Integración - Conf. no pedidas Completa S/ Doc Resp. S/ legaj…" at bounding box center [283, 61] width 420 height 25
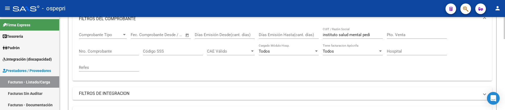
scroll to position [76, 0]
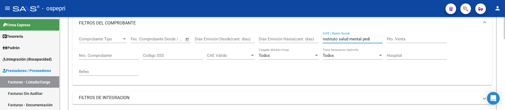
drag, startPoint x: 373, startPoint y: 38, endPoint x: 313, endPoint y: 38, distance: 59.3
click at [313, 38] on div "Comprobante Tipo Comprobante Tipo Start date – End date Fec. Comprobante Desde …" at bounding box center [282, 56] width 407 height 49
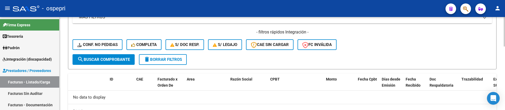
scroll to position [200, 0]
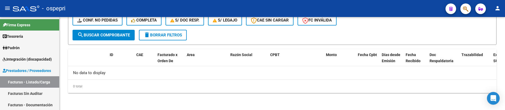
type input "[PERSON_NAME]"
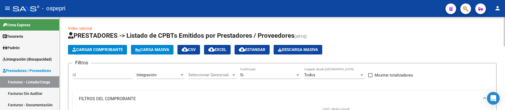
scroll to position [64, 0]
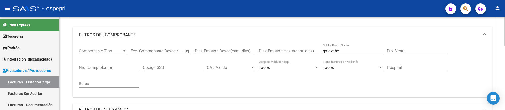
drag, startPoint x: 352, startPoint y: 54, endPoint x: 332, endPoint y: 52, distance: 19.8
click at [332, 52] on div "golovche CUIT / Razón Social" at bounding box center [353, 49] width 60 height 11
drag, startPoint x: 340, startPoint y: 49, endPoint x: 318, endPoint y: 49, distance: 22.1
click at [318, 49] on div "Comprobante Tipo Comprobante Tipo Start date – End date Fec. Comprobante Desde …" at bounding box center [282, 68] width 407 height 49
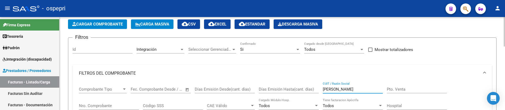
scroll to position [14, 0]
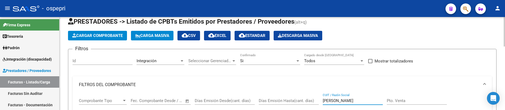
type input "[PERSON_NAME]"
click at [297, 60] on div at bounding box center [298, 60] width 3 height 1
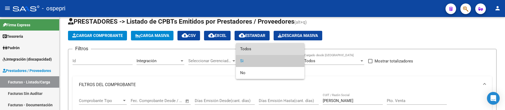
click at [273, 48] on span "Todos" at bounding box center [270, 49] width 60 height 12
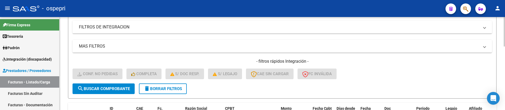
scroll to position [147, 0]
click at [157, 87] on span "delete Borrar Filtros" at bounding box center [163, 88] width 38 height 5
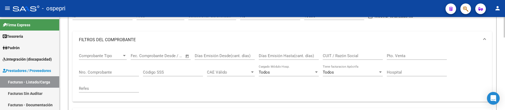
scroll to position [14, 0]
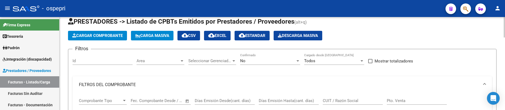
click at [298, 60] on div at bounding box center [298, 60] width 3 height 1
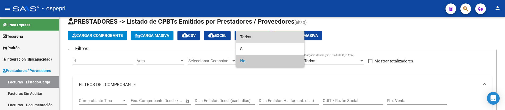
click at [268, 37] on span "Todos" at bounding box center [270, 37] width 60 height 12
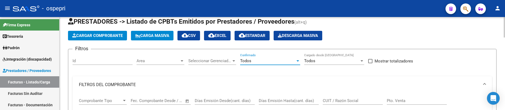
click at [351, 100] on input "CUIT / Razón Social" at bounding box center [353, 100] width 60 height 5
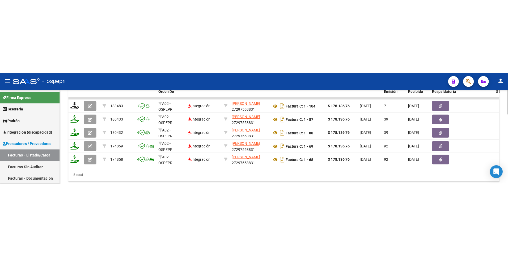
scroll to position [235, 0]
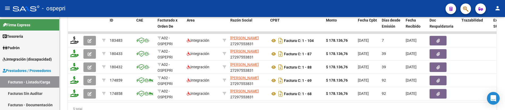
type input "[PERSON_NAME]"
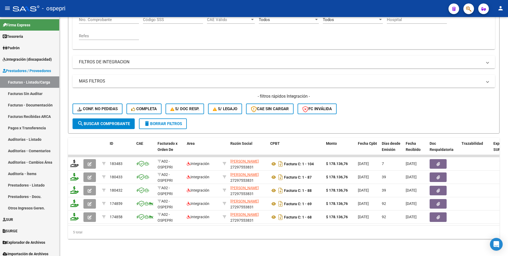
scroll to position [116, 0]
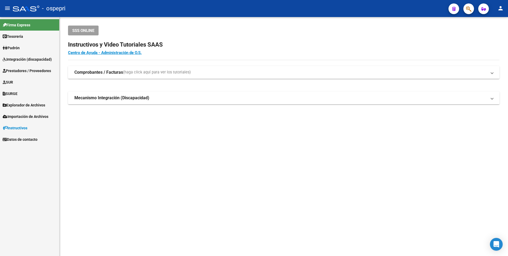
click at [28, 59] on span "Integración (discapacidad)" at bounding box center [27, 59] width 49 height 6
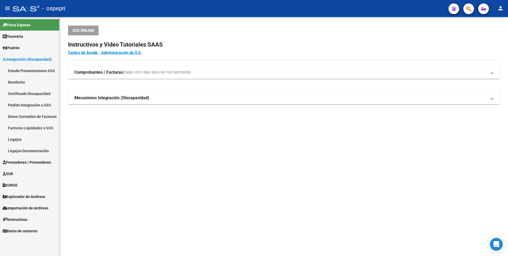
click at [22, 58] on span "Integración (discapacidad)" at bounding box center [27, 59] width 49 height 6
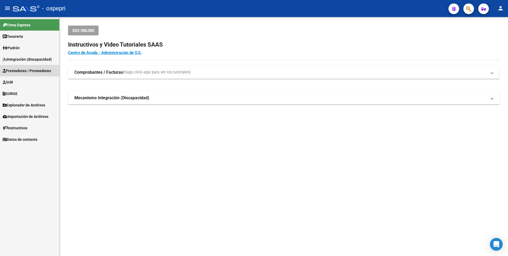
click at [23, 68] on span "Prestadores / Proveedores" at bounding box center [27, 71] width 48 height 6
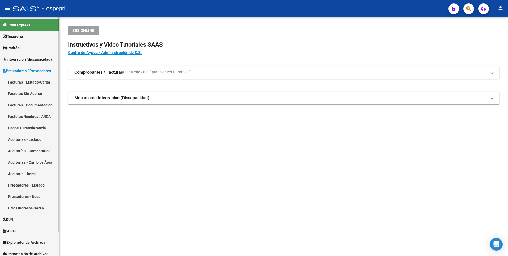
click at [36, 82] on link "Facturas - Listado/Carga" at bounding box center [29, 81] width 59 height 11
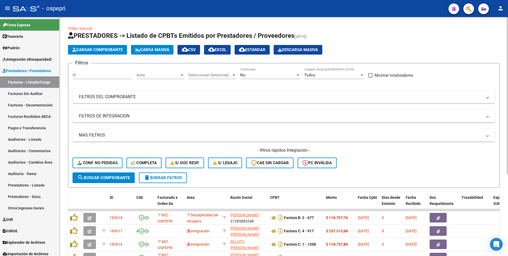
click at [333, 94] on mat-panel-title "FILTROS DEL COMPROBANTE" at bounding box center [281, 97] width 404 height 6
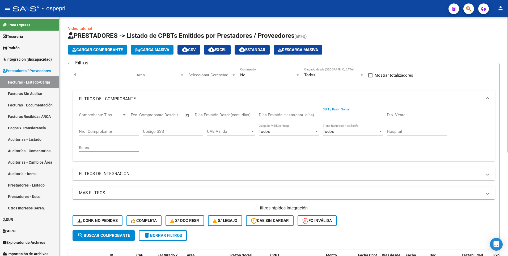
click at [333, 114] on input "CUIT / Razón Social" at bounding box center [353, 114] width 60 height 5
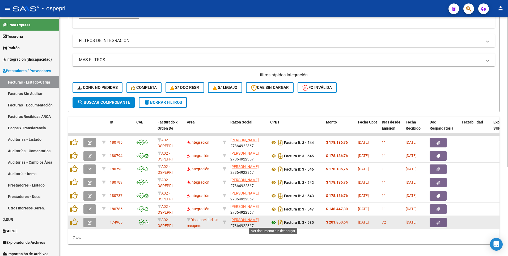
type input "cianci daiana"
click at [273, 222] on icon at bounding box center [273, 222] width 7 height 6
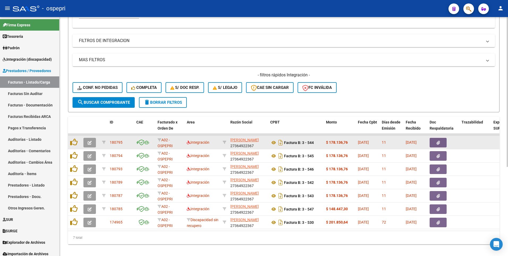
click at [89, 141] on icon "button" at bounding box center [90, 143] width 4 height 4
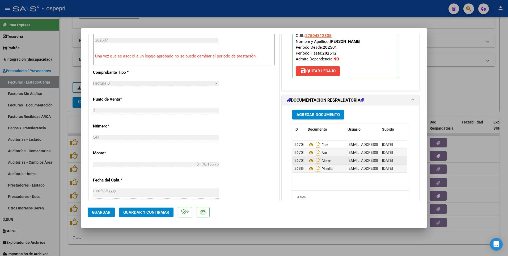
scroll to position [213, 0]
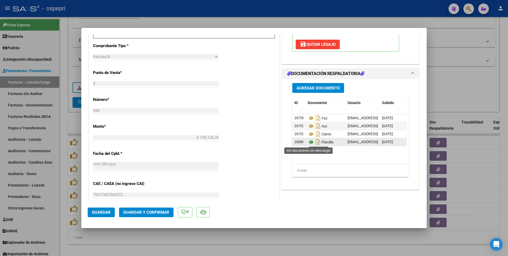
click at [309, 140] on icon at bounding box center [311, 142] width 7 height 6
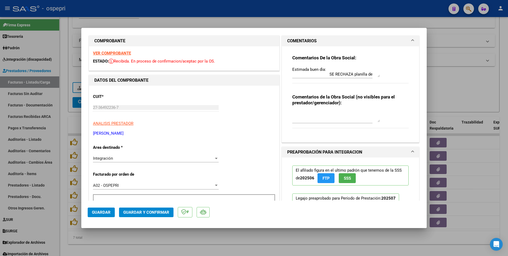
scroll to position [0, 0]
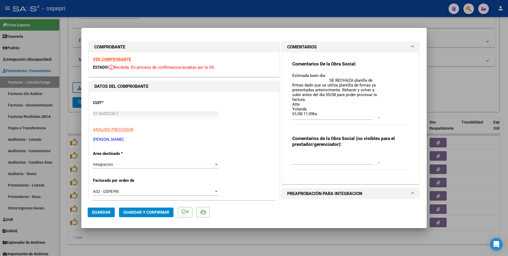
drag, startPoint x: 376, startPoint y: 82, endPoint x: 379, endPoint y: 118, distance: 35.5
click at [379, 118] on div "Comentarios De la Obra Social: Estimada buen dìa: SE RECHAZA planilla de firmas…" at bounding box center [350, 96] width 116 height 70
click at [306, 249] on div at bounding box center [254, 128] width 508 height 256
type input "$ 0,00"
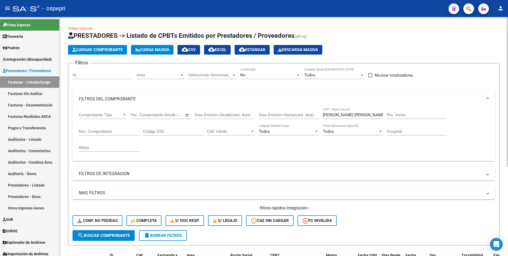
click at [350, 114] on input "cianci daiana" at bounding box center [353, 114] width 60 height 5
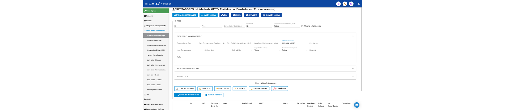
scroll to position [1, 0]
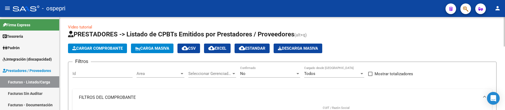
click at [388, 44] on div "Cargar Comprobante Carga Masiva cloud_download CSV cloud_download EXCEL cloud_d…" at bounding box center [282, 49] width 429 height 10
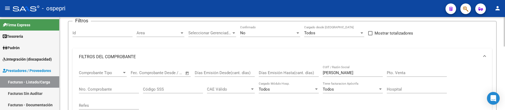
scroll to position [55, 0]
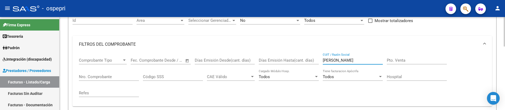
click at [355, 60] on input "[PERSON_NAME]" at bounding box center [353, 60] width 60 height 5
